Goal: Information Seeking & Learning: Learn about a topic

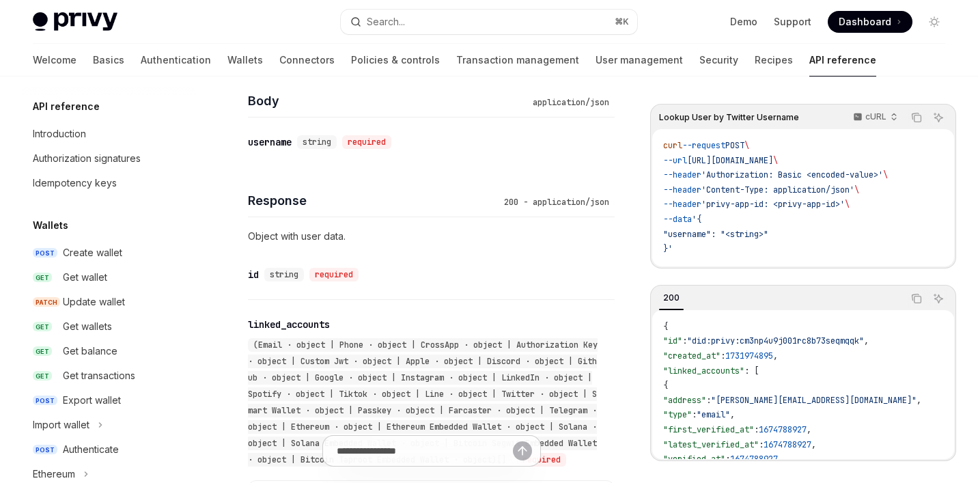
scroll to position [1453, 0]
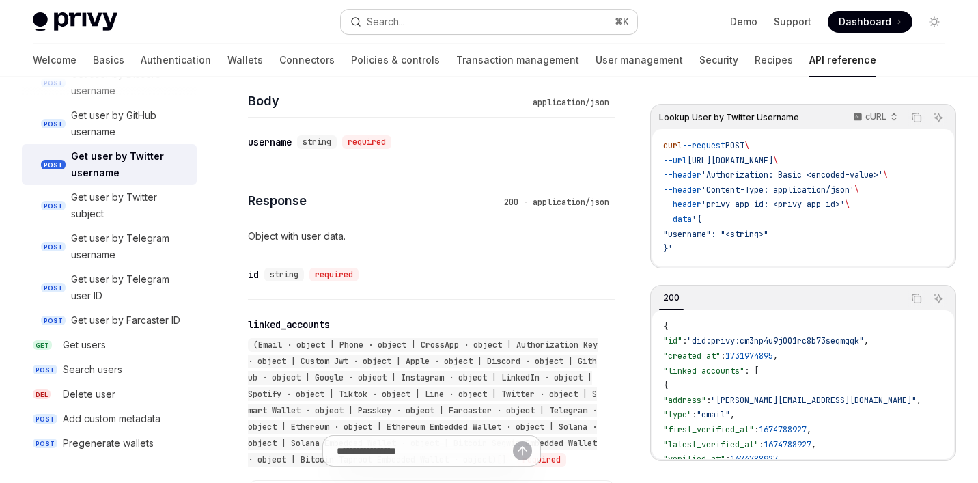
click at [430, 16] on button "Search... ⌘ K" at bounding box center [489, 22] width 297 height 25
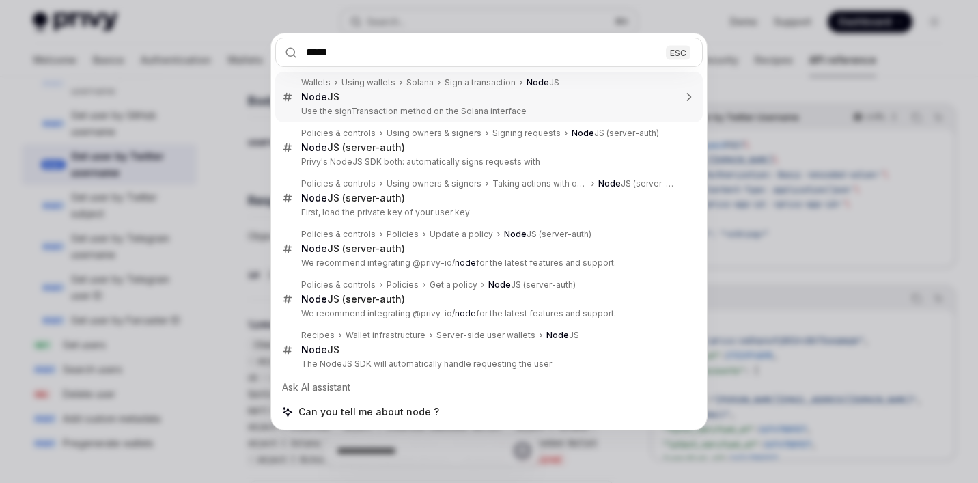
type input "****"
